Goal: Transaction & Acquisition: Purchase product/service

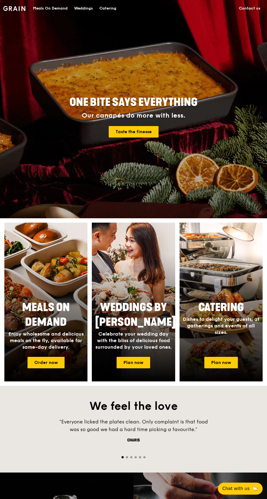
click at [44, 8] on div "Meals On Demand" at bounding box center [50, 8] width 35 height 16
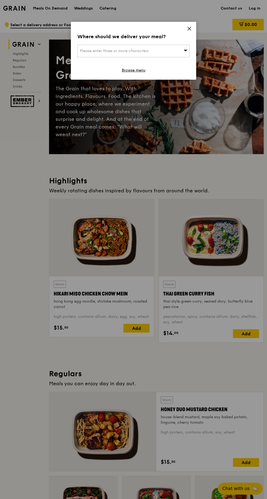
click at [189, 29] on icon at bounding box center [189, 28] width 3 height 3
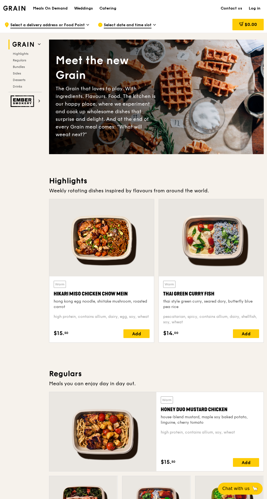
click at [115, 25] on span "Select date and time slot" at bounding box center [128, 25] width 48 height 6
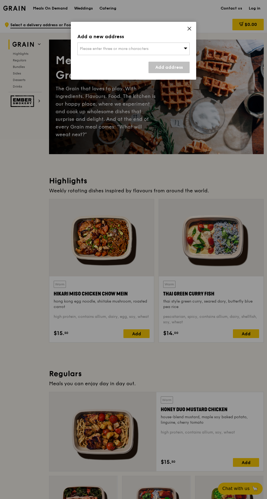
click at [150, 48] on div "Please enter three or more characters" at bounding box center [133, 49] width 112 height 13
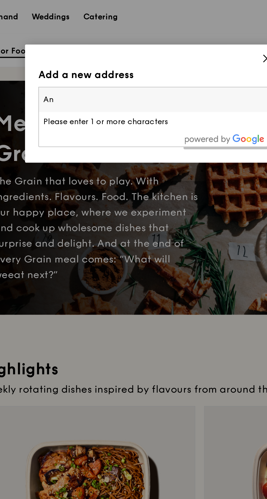
type input "Ang"
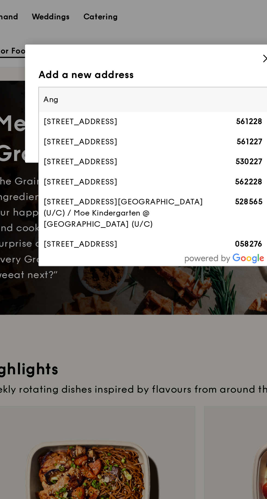
click at [89, 61] on div "[STREET_ADDRESS]" at bounding box center [120, 59] width 81 height 5
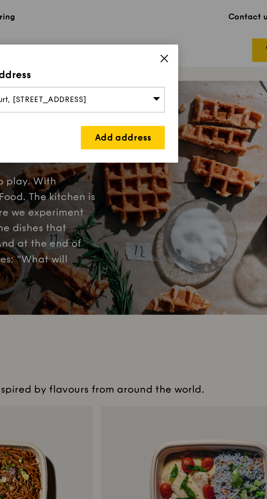
click at [164, 70] on link "Add address" at bounding box center [169, 67] width 41 height 11
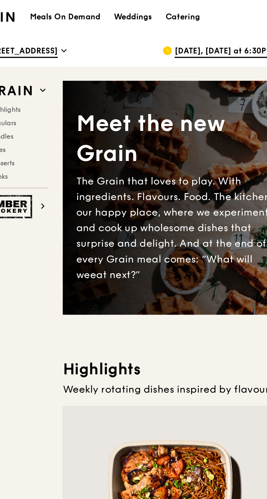
click at [109, 24] on span "[DATE], [DATE] at 6:30PM–7:30PM" at bounding box center [136, 25] width 65 height 6
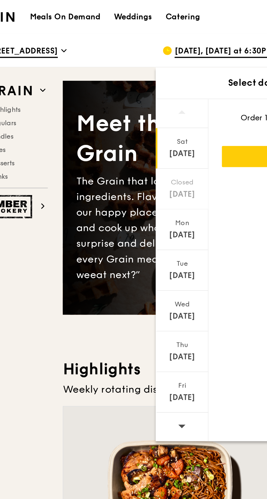
click at [111, 117] on div "[DATE]" at bounding box center [107, 114] width 24 height 5
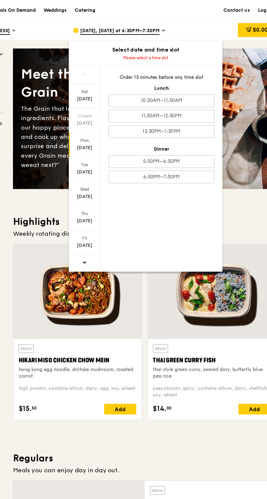
click at [248, 194] on div "Weekly rotating dishes inspired by flavours from around the world." at bounding box center [156, 191] width 215 height 8
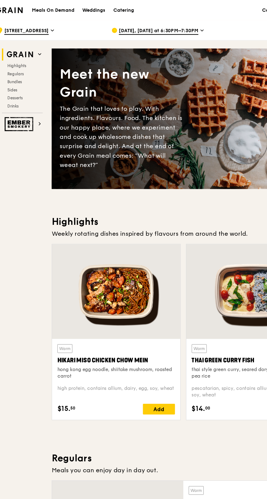
click at [112, 27] on span "[DATE], [DATE] at 6:30PM–7:30PM" at bounding box center [136, 25] width 65 height 6
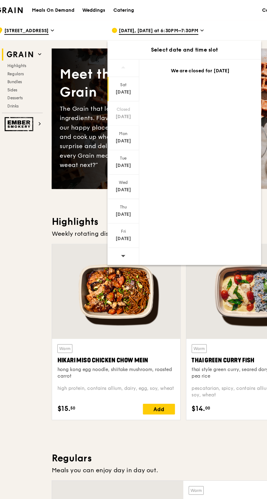
click at [105, 113] on div "[DATE]" at bounding box center [107, 114] width 24 height 5
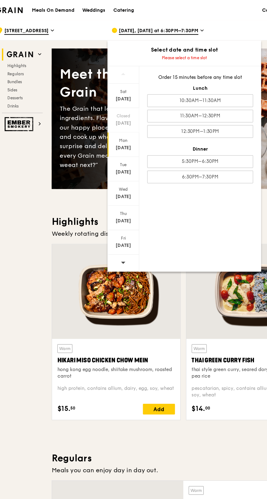
click at [135, 84] on div "10:30AM–11:30AM" at bounding box center [170, 82] width 86 height 10
